Goal: Transaction & Acquisition: Purchase product/service

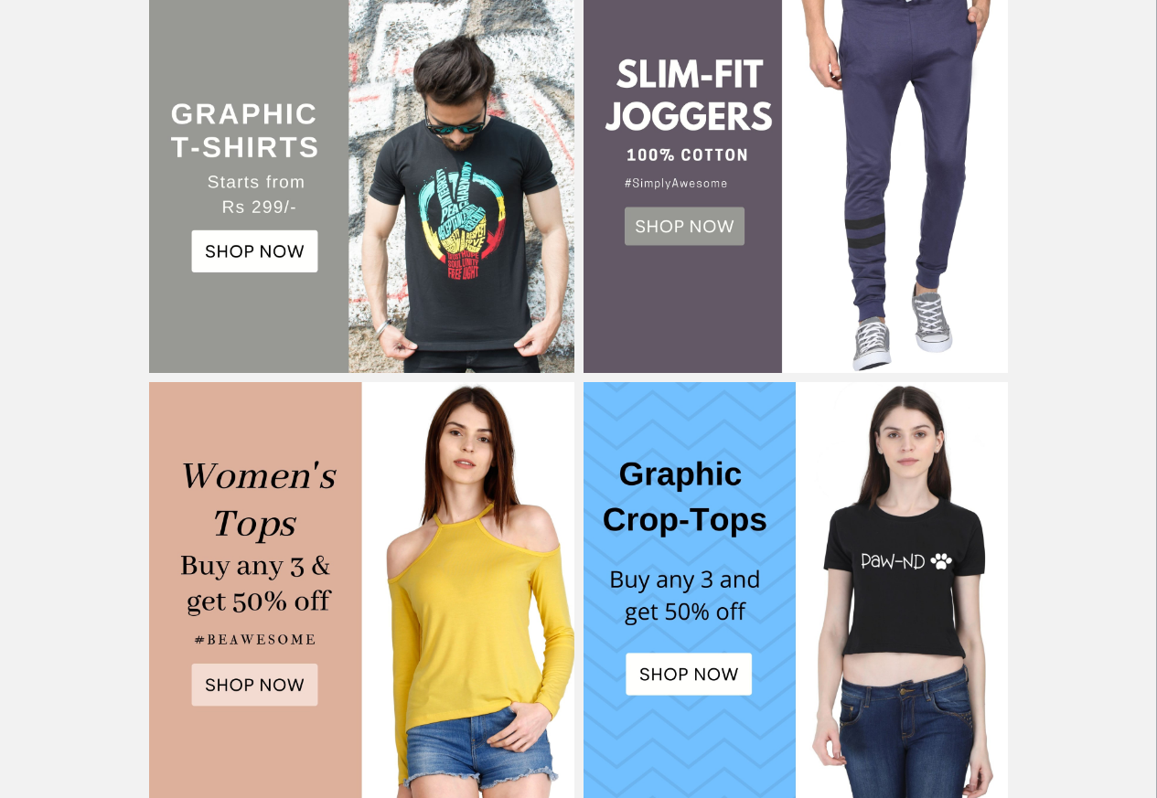
scroll to position [504, 0]
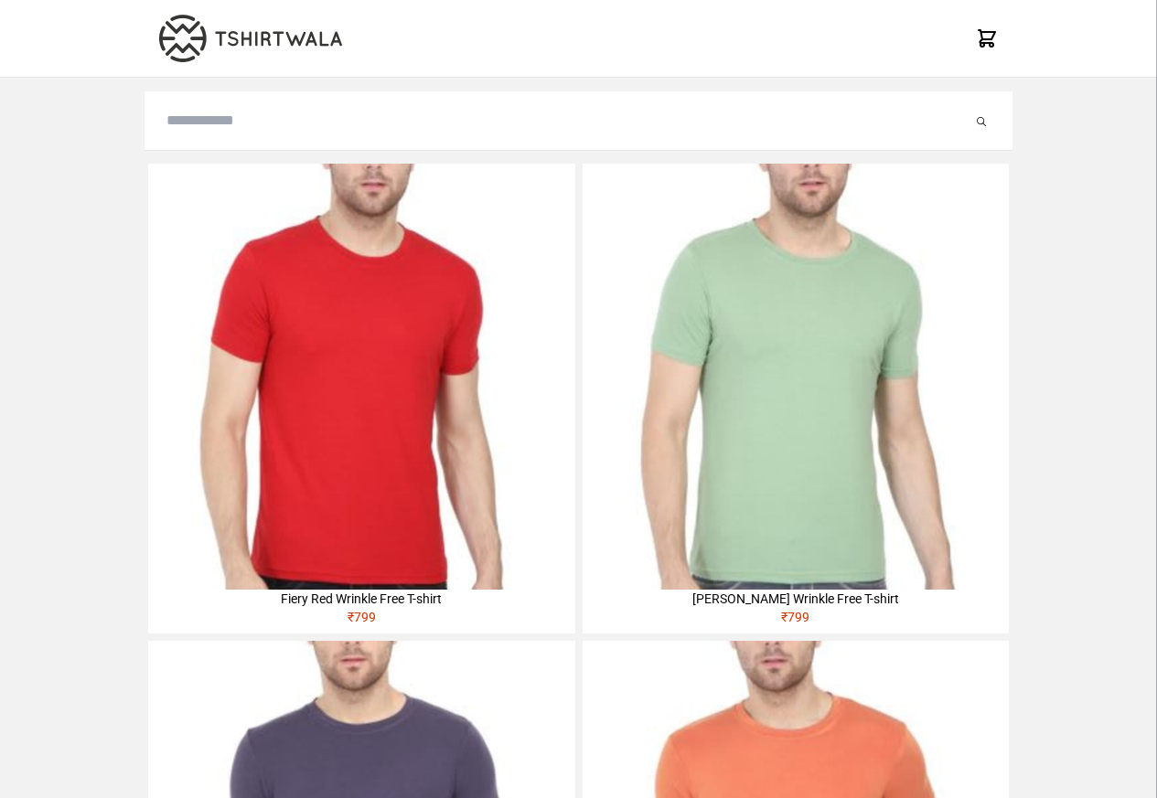
type input "**********"
